Goal: Transaction & Acquisition: Purchase product/service

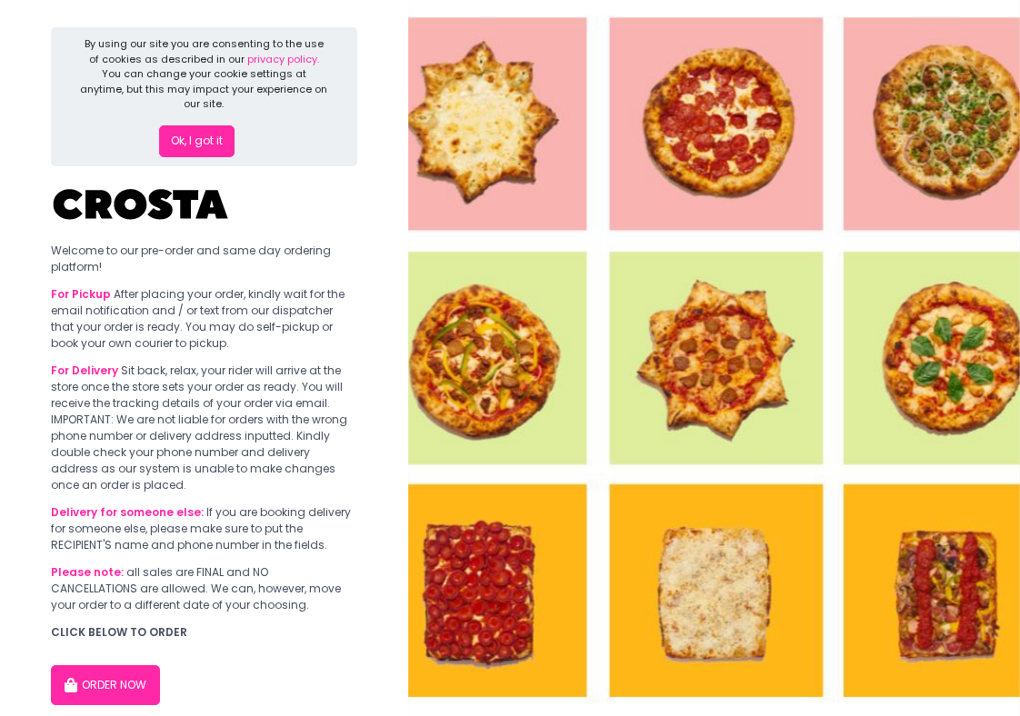
click at [204, 135] on button "Ok, I got it" at bounding box center [196, 141] width 75 height 33
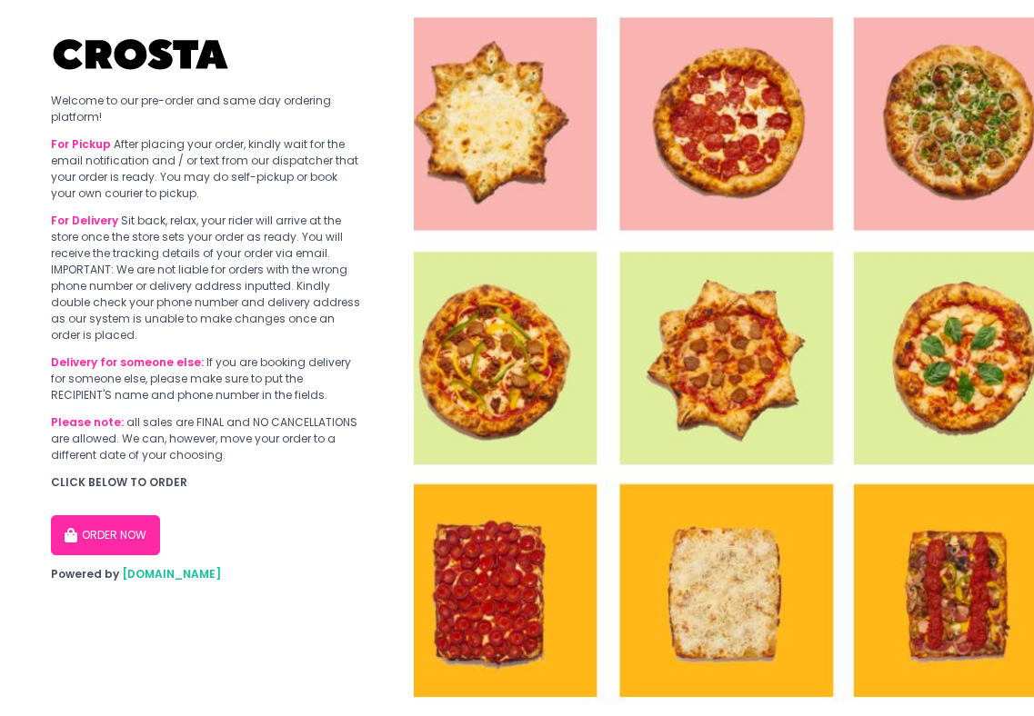
click at [135, 528] on button "ORDER NOW" at bounding box center [105, 535] width 109 height 40
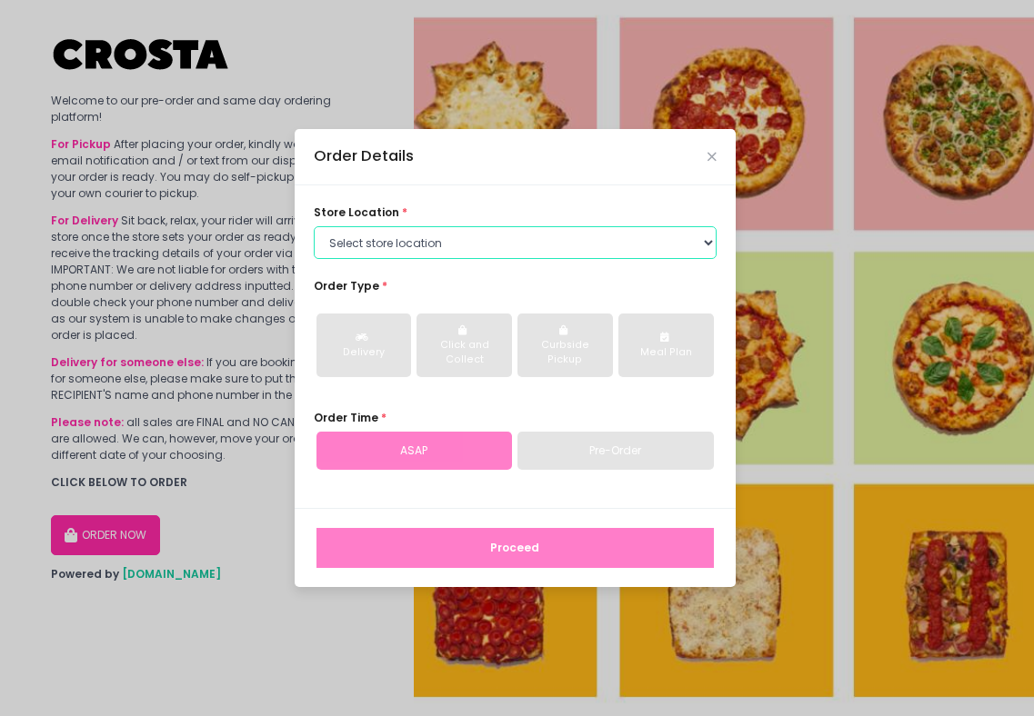
click at [403, 255] on select "Select store location [PERSON_NAME] Pizza - [PERSON_NAME] Pizza - [GEOGRAPHIC_D…" at bounding box center [515, 242] width 403 height 33
click at [402, 254] on select "Select store location [PERSON_NAME] Pizza - [PERSON_NAME] Pizza - [GEOGRAPHIC_D…" at bounding box center [515, 242] width 403 height 33
select select "65090bae48156caed44a5eb4"
click at [314, 226] on select "Select store location [PERSON_NAME] Pizza - [PERSON_NAME] Pizza - [GEOGRAPHIC_D…" at bounding box center [515, 242] width 403 height 33
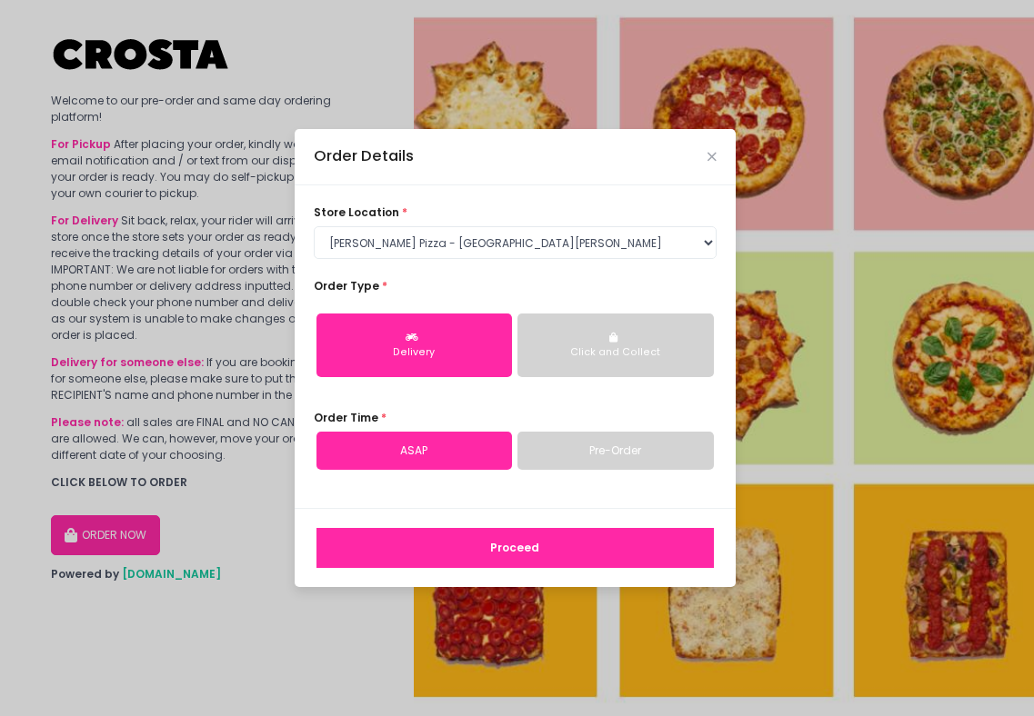
click at [598, 454] on link "Pre-Order" at bounding box center [615, 451] width 196 height 38
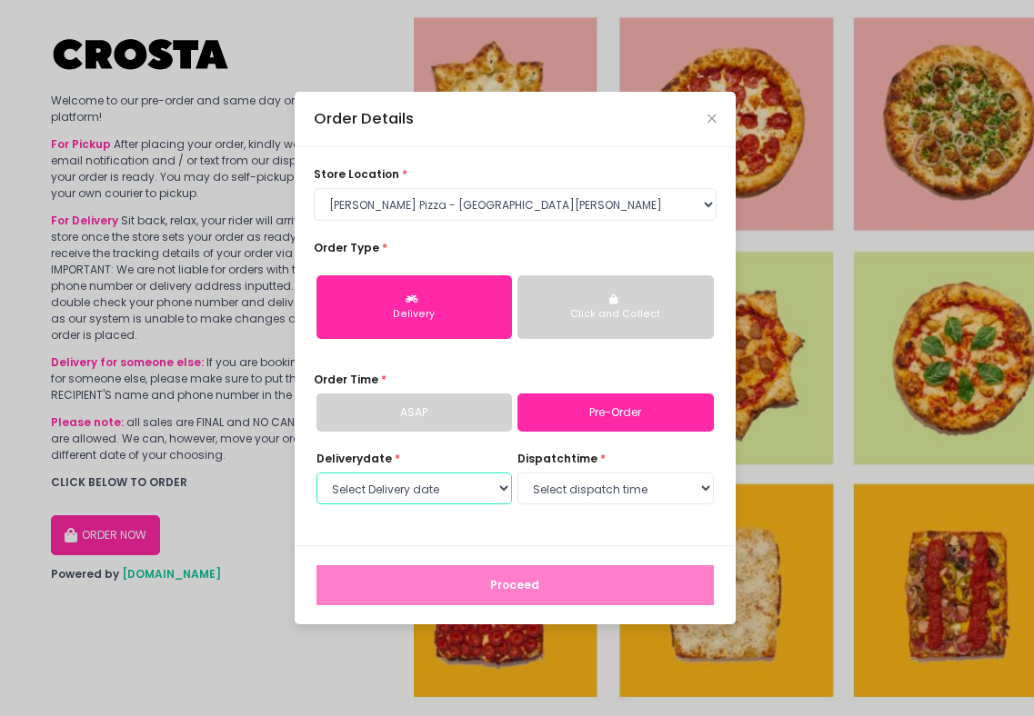
click at [415, 494] on select "Select Delivery date [DATE] [DATE] [DATE] [DATE] [DATE] [DATE]" at bounding box center [414, 489] width 196 height 33
select select "[DATE]"
click at [316, 473] on select "Select Delivery date [DATE] [DATE] [DATE] [DATE] [DATE] [DATE]" at bounding box center [414, 489] width 196 height 33
click at [551, 493] on select "Select dispatch time 12:00 PM - 12:30 PM 12:30 PM - 01:00 PM 01:00 PM - 01:30 P…" at bounding box center [615, 489] width 196 height 33
click at [668, 325] on button "Click and Collect" at bounding box center [615, 307] width 196 height 64
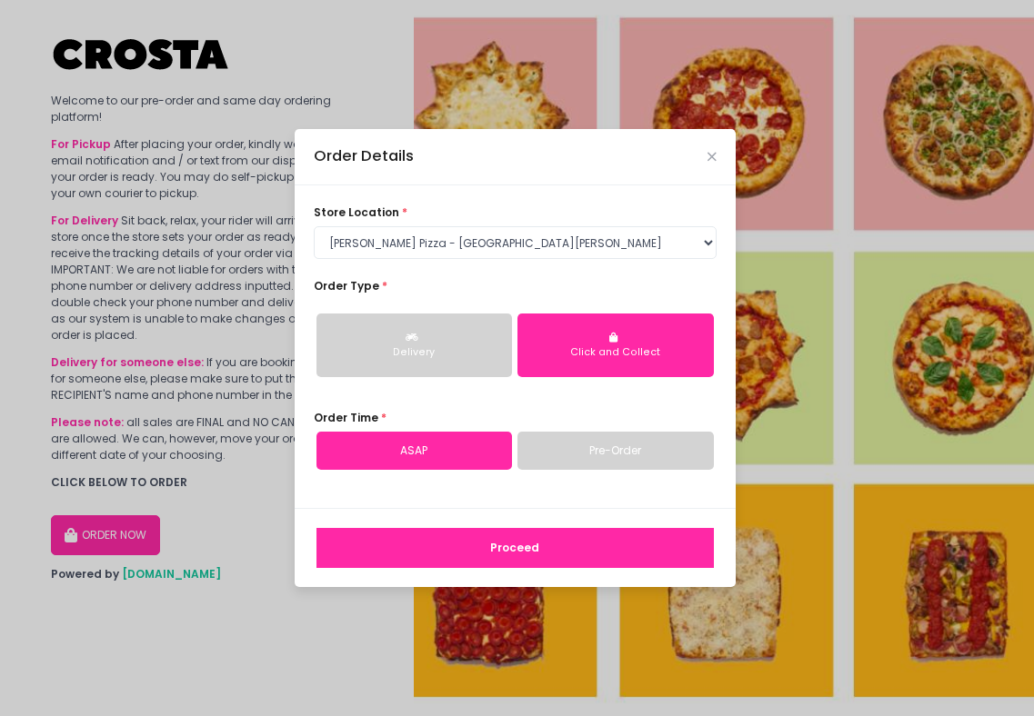
click at [615, 445] on link "Pre-Order" at bounding box center [615, 451] width 196 height 38
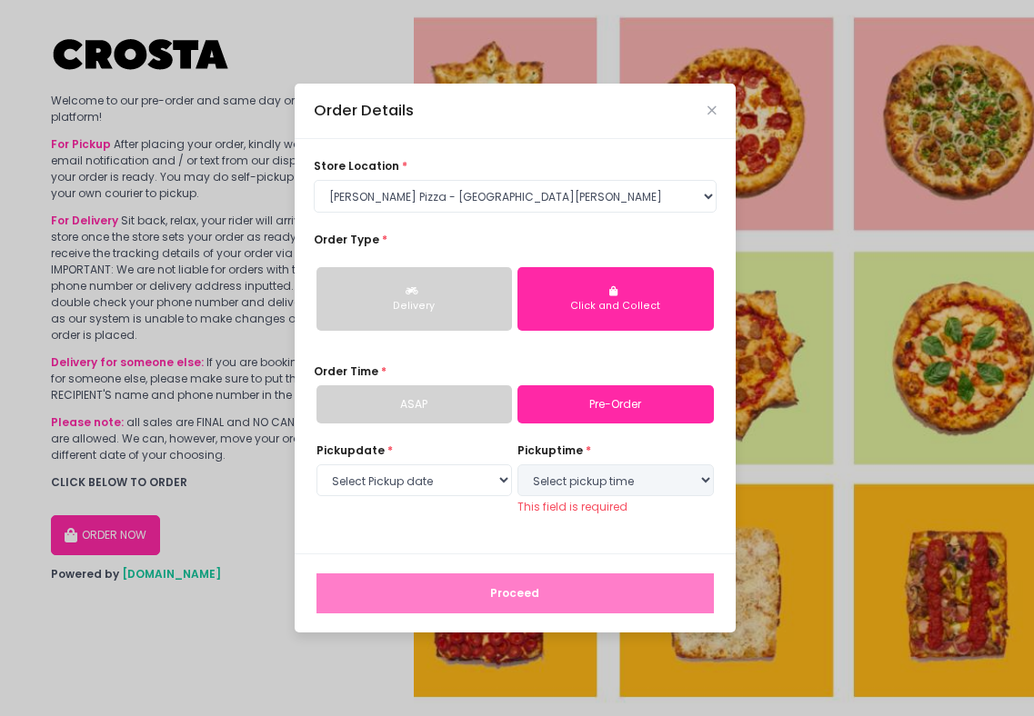
select select "[DATE]"
click at [617, 470] on select "Select pickup time 03:00 PM - 03:30 PM 03:30 PM - 04:00 PM 04:00 PM - 04:30 PM …" at bounding box center [615, 481] width 196 height 33
click at [515, 303] on div "Delivery Click and Collect" at bounding box center [515, 299] width 403 height 91
click at [421, 296] on icon "button" at bounding box center [413, 291] width 16 height 10
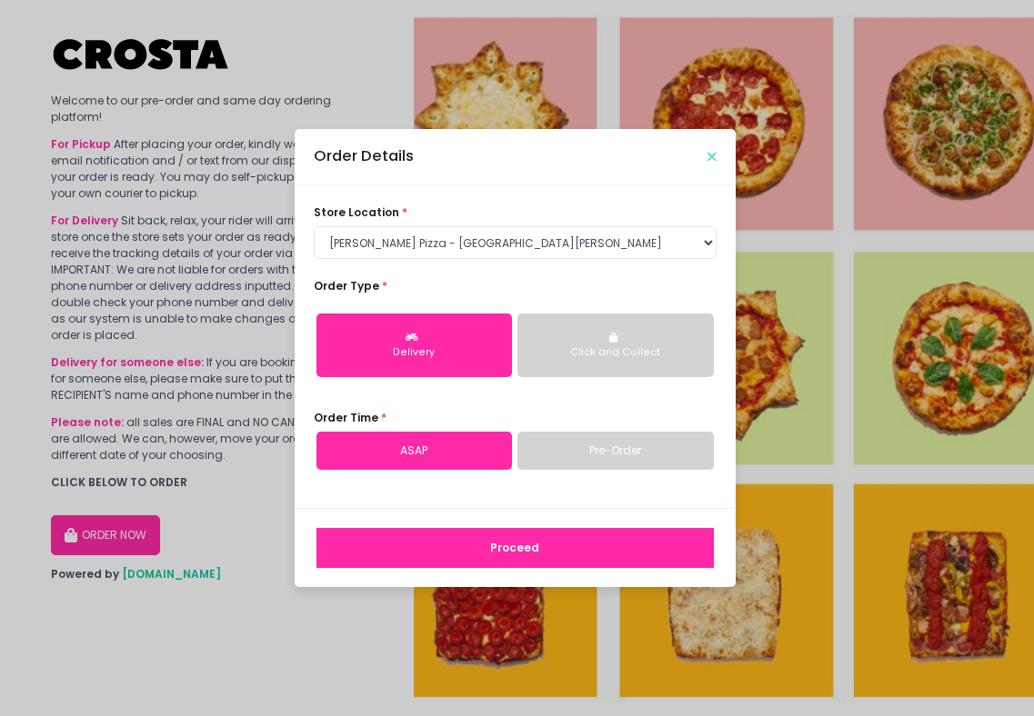
click at [715, 155] on div "Order Details" at bounding box center [515, 157] width 441 height 56
